Goal: Check status

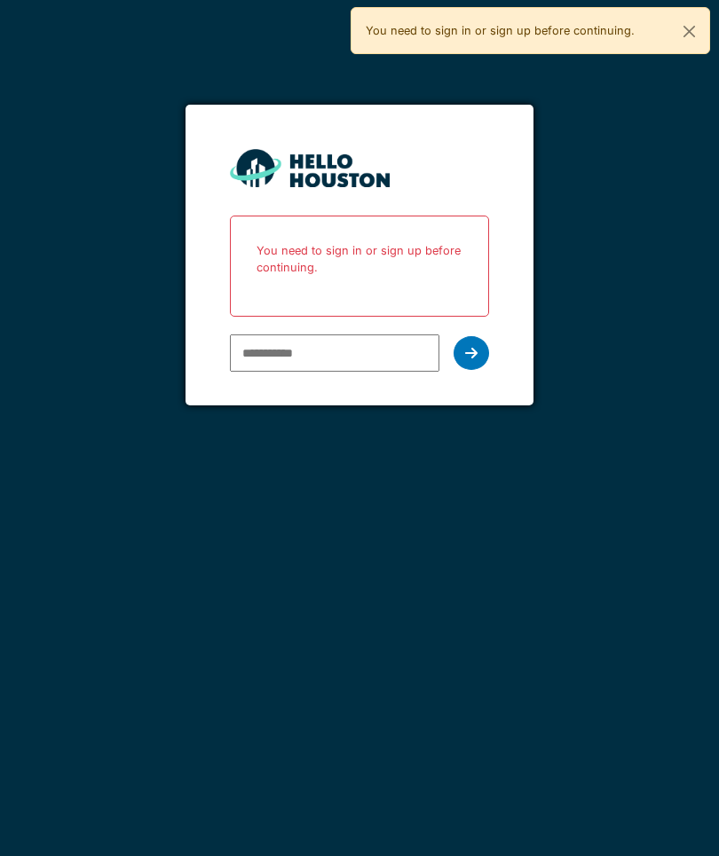
scroll to position [67, 0]
click at [290, 335] on input "email" at bounding box center [334, 353] width 209 height 37
click at [301, 335] on input "email" at bounding box center [334, 353] width 209 height 37
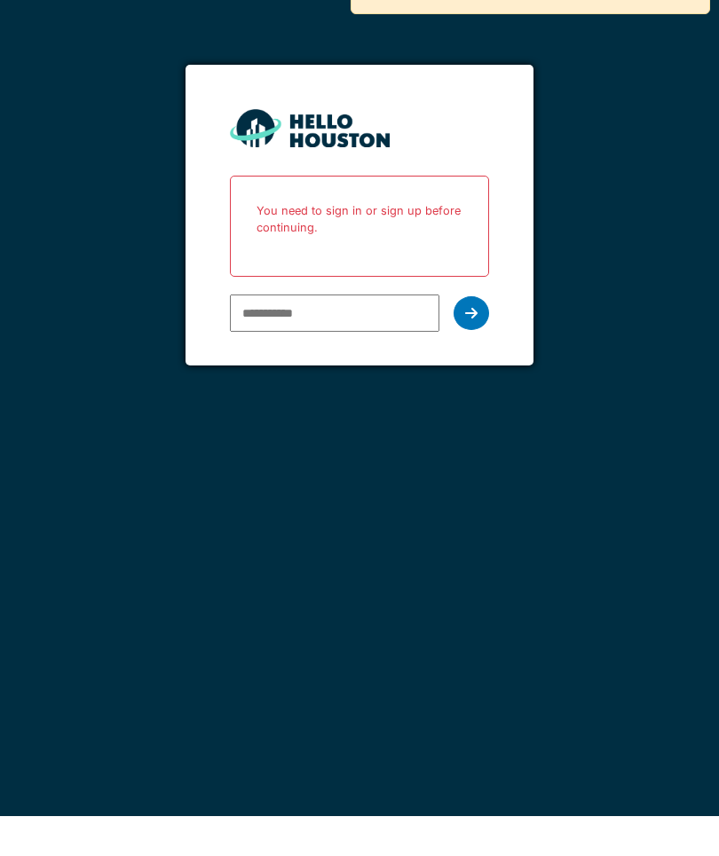
type input "**********"
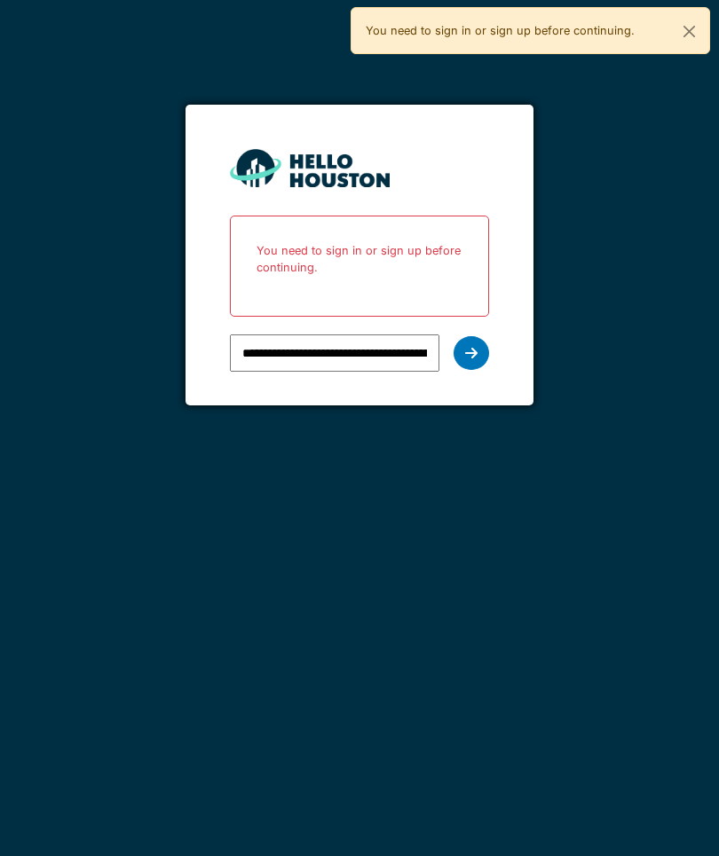
click at [467, 346] on icon at bounding box center [471, 353] width 12 height 14
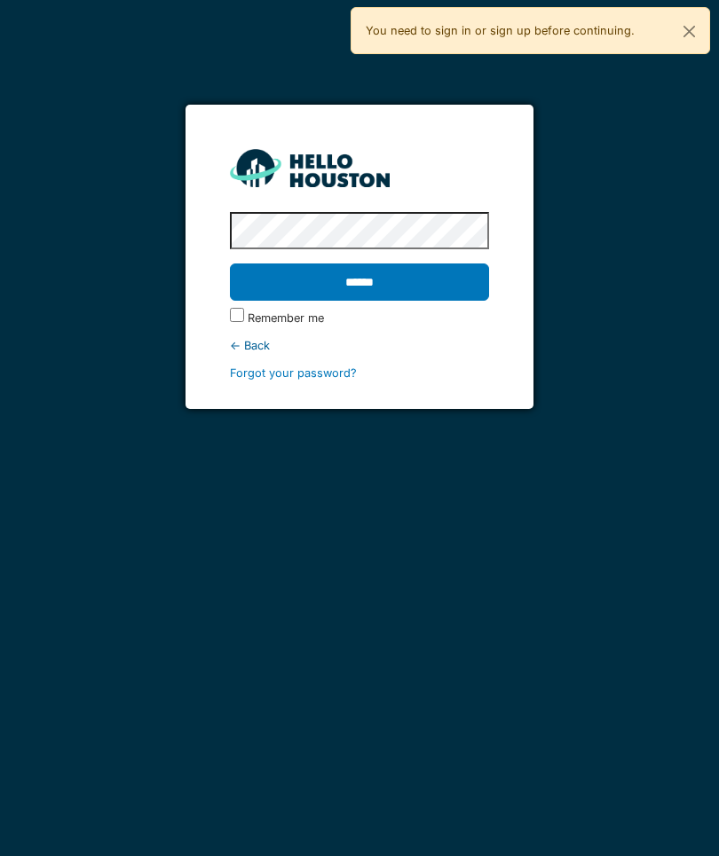
click at [342, 264] on input "******" at bounding box center [359, 282] width 259 height 37
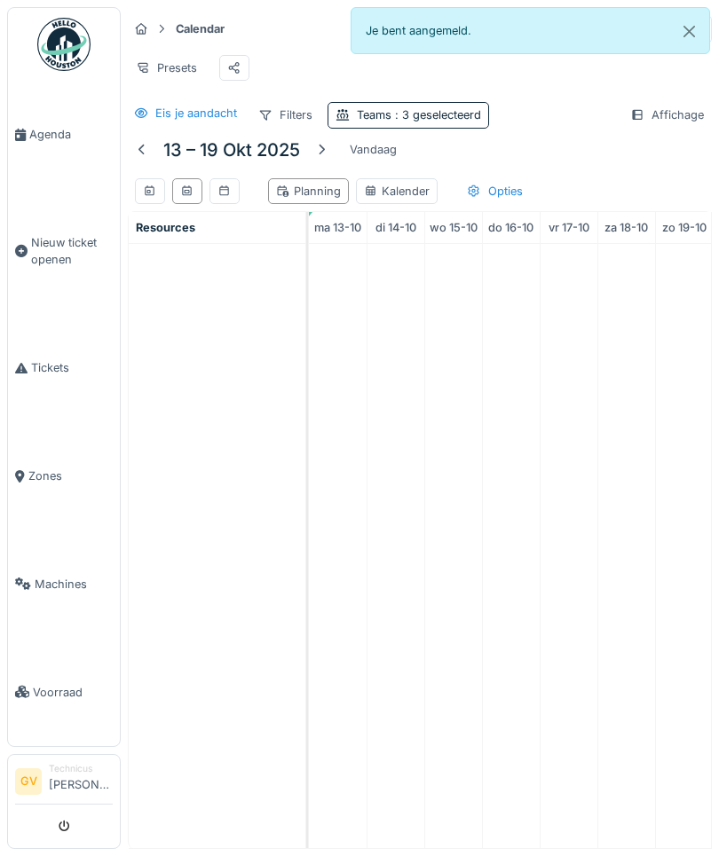
click at [40, 143] on span "Agenda" at bounding box center [70, 134] width 83 height 17
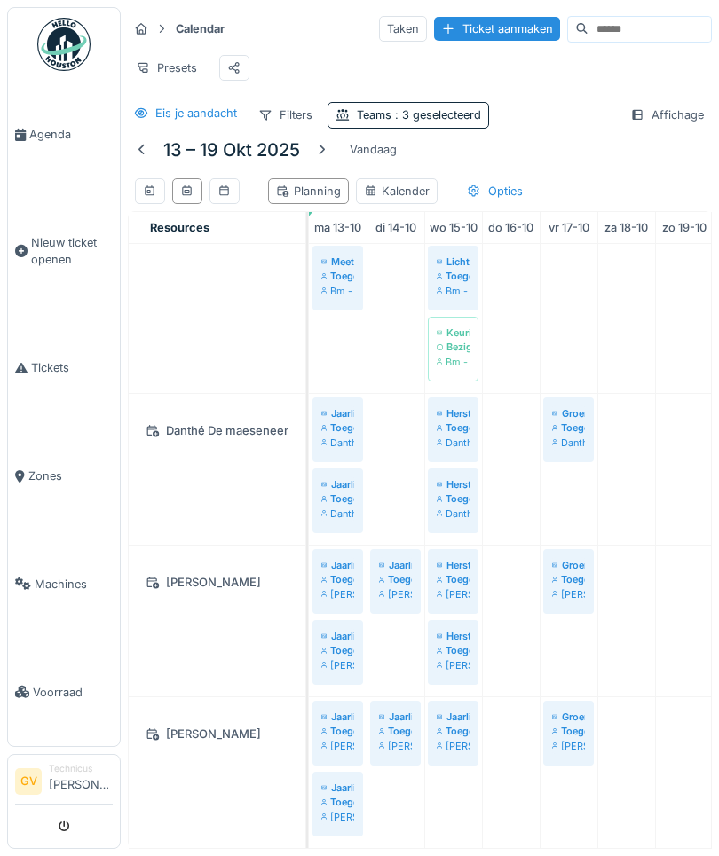
scroll to position [176, 0]
click at [409, 810] on td at bounding box center [395, 458] width 58 height 780
click at [420, 794] on td at bounding box center [395, 458] width 58 height 780
click at [470, 793] on td at bounding box center [453, 458] width 58 height 780
click at [403, 806] on td at bounding box center [395, 458] width 58 height 780
